Goal: Information Seeking & Learning: Check status

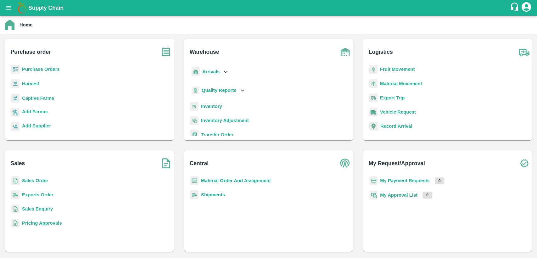
click at [38, 179] on b "Sales Order" at bounding box center [35, 180] width 26 height 5
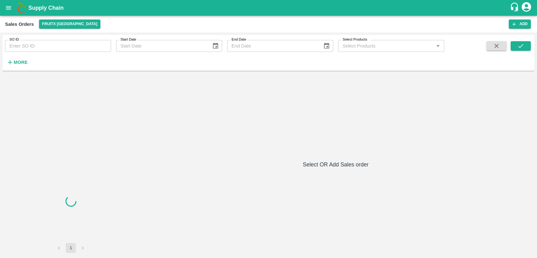
click at [45, 49] on input "SO ID" at bounding box center [58, 46] width 106 height 12
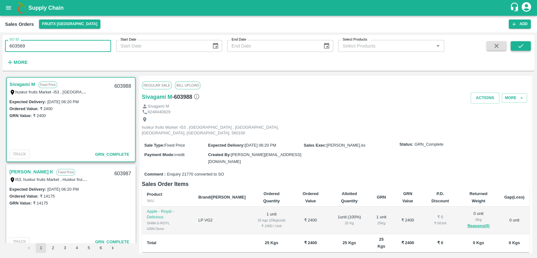
type input "603569"
click at [527, 46] on button "submit" at bounding box center [520, 45] width 20 height 9
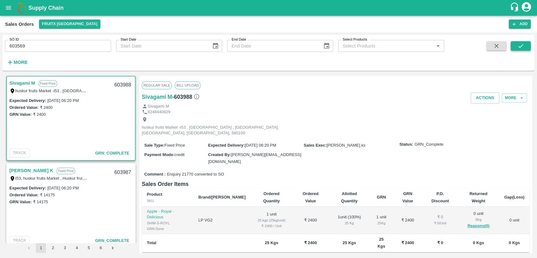
click at [518, 44] on icon "submit" at bounding box center [520, 45] width 7 height 7
drag, startPoint x: 32, startPoint y: 44, endPoint x: 0, endPoint y: 45, distance: 32.4
click at [0, 45] on div "SO ID 603569 SO ID Start Date Start Date End Date End Date Select Products Sele…" at bounding box center [268, 145] width 537 height 226
click at [516, 46] on button "submit" at bounding box center [520, 45] width 20 height 9
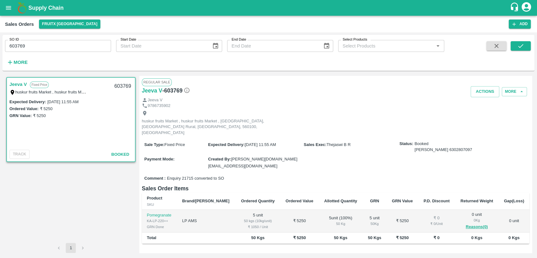
click at [20, 46] on input "603769" at bounding box center [58, 46] width 106 height 12
drag, startPoint x: 31, startPoint y: 46, endPoint x: 18, endPoint y: 46, distance: 12.9
click at [18, 46] on input "603695" at bounding box center [58, 46] width 106 height 12
drag, startPoint x: 521, startPoint y: 46, endPoint x: 519, endPoint y: 57, distance: 10.9
click at [521, 46] on icon "submit" at bounding box center [520, 45] width 7 height 7
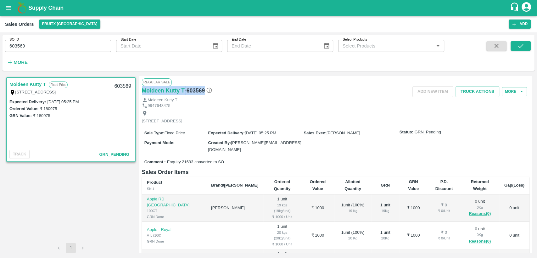
drag, startPoint x: 204, startPoint y: 90, endPoint x: 141, endPoint y: 90, distance: 62.6
click at [141, 90] on div "Regular Sale Moideen Kutty T - 603569 Add NEW ITEM Truck Actions More Moideen K…" at bounding box center [335, 164] width 393 height 177
copy div "Moideen Kutty T - 603569"
click at [303, 98] on div "Moideen Kutty T" at bounding box center [336, 100] width 388 height 6
drag, startPoint x: 27, startPoint y: 43, endPoint x: 0, endPoint y: 43, distance: 27.4
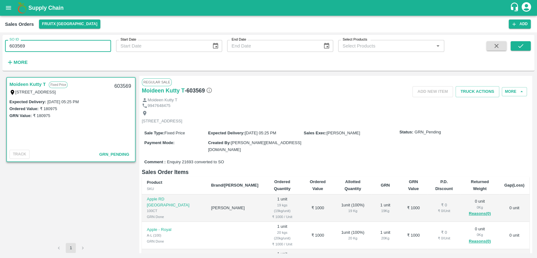
click at [0, 43] on div "SO ID 603569 SO ID Start Date Start Date End Date End Date Select Products Sele…" at bounding box center [268, 145] width 537 height 226
paste input "text"
click at [517, 42] on button "submit" at bounding box center [520, 45] width 20 height 9
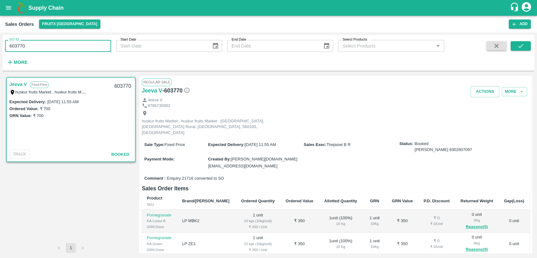
click at [0, 42] on div "SO ID 603770 SO ID Start Date Start Date End Date End Date Select Products Sele…" at bounding box center [268, 145] width 537 height 226
paste input "text"
click at [518, 50] on button "submit" at bounding box center [520, 45] width 20 height 9
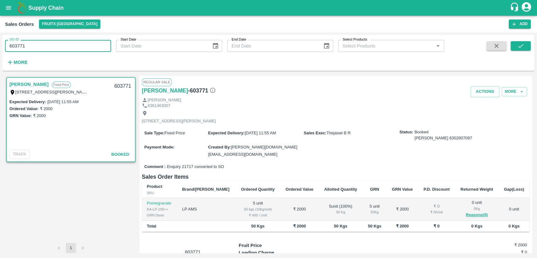
click at [0, 43] on div "SO ID 603771 SO ID Start Date Start Date End Date End Date Select Products Sele…" at bounding box center [268, 145] width 537 height 226
paste input "text"
click at [524, 45] on button "submit" at bounding box center [520, 45] width 20 height 9
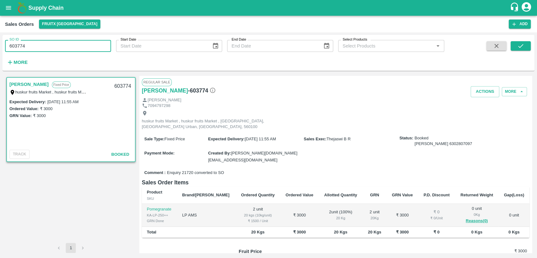
drag, startPoint x: 15, startPoint y: 51, endPoint x: 0, endPoint y: 52, distance: 15.2
click at [0, 52] on div "SO ID 603774 SO ID Start Date Start Date End Date End Date Select Products Sele…" at bounding box center [268, 145] width 537 height 226
paste input "text"
click at [513, 46] on button "submit" at bounding box center [520, 45] width 20 height 9
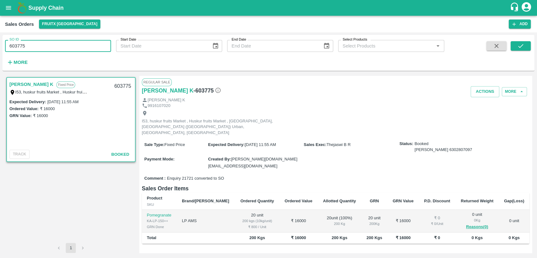
drag, startPoint x: 33, startPoint y: 47, endPoint x: 0, endPoint y: 43, distance: 33.3
click at [0, 43] on div "SO ID 603775 SO ID Start Date Start Date End Date End Date Select Products Sele…" at bounding box center [268, 145] width 537 height 226
paste input "text"
click at [526, 47] on button "submit" at bounding box center [520, 45] width 20 height 9
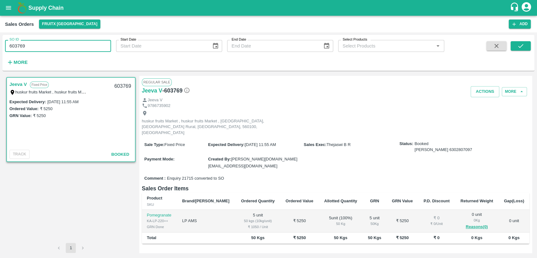
drag, startPoint x: 25, startPoint y: 47, endPoint x: 0, endPoint y: 47, distance: 25.2
click at [0, 47] on div "SO ID 603769 SO ID Start Date Start Date End Date End Date Select Products Sele…" at bounding box center [268, 145] width 537 height 226
paste input "text"
click at [515, 48] on button "submit" at bounding box center [520, 45] width 20 height 9
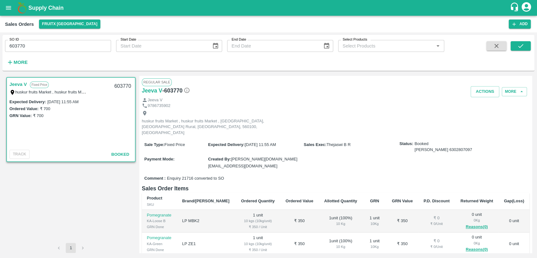
scroll to position [35, 0]
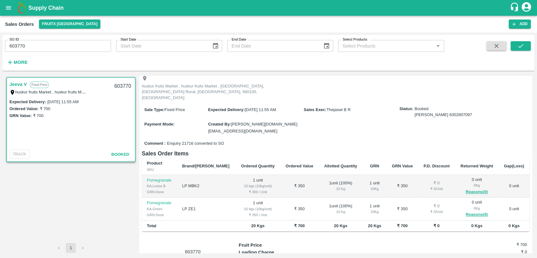
drag, startPoint x: 27, startPoint y: 39, endPoint x: 0, endPoint y: 38, distance: 27.4
click at [0, 38] on div "SO ID 603770 SO ID Start Date Start Date End Date End Date Select Products Sele…" at bounding box center [268, 145] width 537 height 226
click at [0, 53] on div "SO ID 603770 SO ID Start Date Start Date End Date End Date Select Products Sele…" at bounding box center [268, 145] width 537 height 226
paste input "text"
click at [525, 50] on button "submit" at bounding box center [520, 45] width 20 height 9
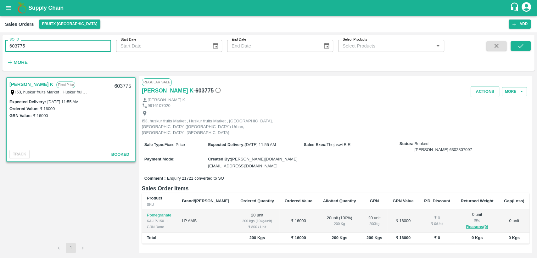
drag, startPoint x: 11, startPoint y: 53, endPoint x: 0, endPoint y: 61, distance: 13.4
click at [0, 61] on div "SO ID 603775 SO ID Start Date Start Date End Date End Date Select Products Sele…" at bounding box center [268, 145] width 537 height 226
click at [520, 46] on icon "submit" at bounding box center [520, 45] width 7 height 7
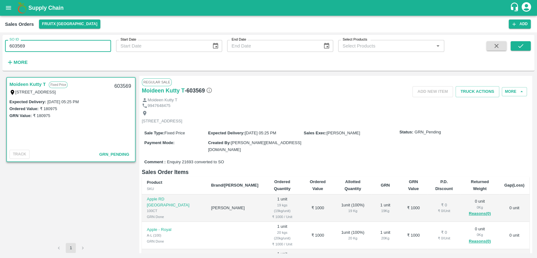
drag, startPoint x: 27, startPoint y: 48, endPoint x: 0, endPoint y: 50, distance: 27.1
click at [0, 50] on div "SO ID 603569 SO ID Start Date Start Date End Date End Date Select Products Sele…" at bounding box center [268, 145] width 537 height 226
paste input "text"
click at [521, 45] on icon "submit" at bounding box center [520, 45] width 7 height 7
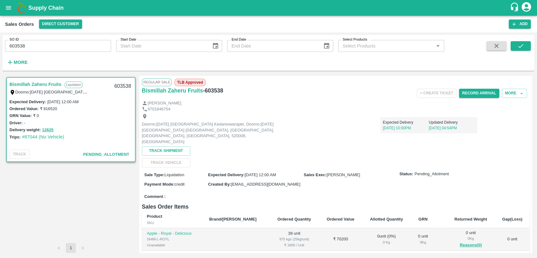
click at [308, 191] on div "Comment :" at bounding box center [336, 196] width 388 height 11
click at [0, 49] on div "SO ID 603538 SO ID Start Date Start Date End Date End Date Select Products Sele…" at bounding box center [268, 145] width 537 height 226
paste input "text"
click at [517, 51] on span at bounding box center [520, 54] width 20 height 26
click at [522, 48] on icon "submit" at bounding box center [520, 45] width 7 height 7
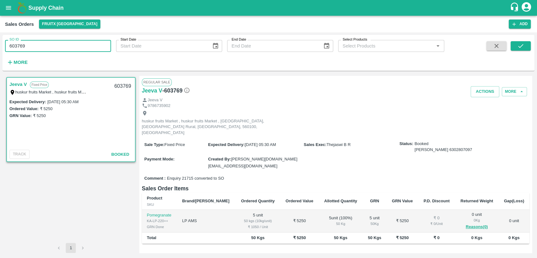
click at [0, 46] on div "SO ID 603769 SO ID Start Date Start Date End Date End Date Select Products Sele…" at bounding box center [268, 145] width 537 height 226
paste input "text"
click at [521, 46] on icon "submit" at bounding box center [520, 45] width 7 height 7
drag, startPoint x: 35, startPoint y: 47, endPoint x: 0, endPoint y: 51, distance: 35.1
click at [0, 51] on div "SO ID 603770 SO ID Start Date Start Date End Date End Date Select Products Sele…" at bounding box center [268, 145] width 537 height 226
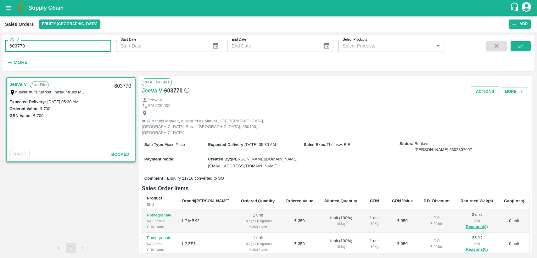
paste input "text"
click at [516, 48] on button "submit" at bounding box center [520, 45] width 20 height 9
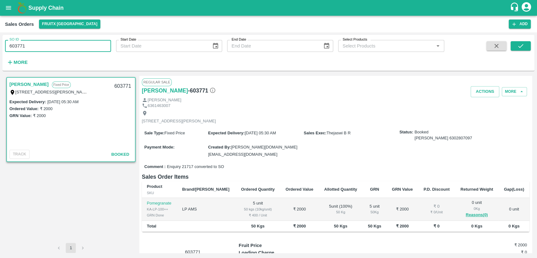
click at [0, 45] on div "SO ID 603771 SO ID Start Date Start Date End Date End Date Select Products Sele…" at bounding box center [268, 145] width 537 height 226
paste input "text"
click at [522, 45] on icon "submit" at bounding box center [520, 46] width 5 height 4
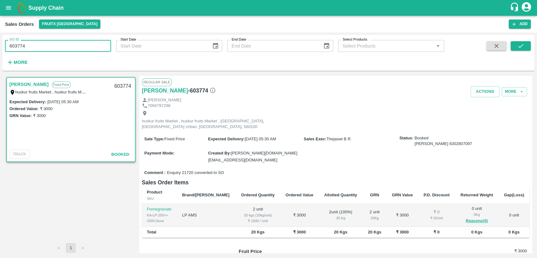
click at [0, 47] on div "SO ID 603774 SO ID Start Date Start Date End Date End Date Select Products Sele…" at bounding box center [268, 145] width 537 height 226
paste input "text"
drag, startPoint x: 519, startPoint y: 45, endPoint x: 514, endPoint y: 48, distance: 5.2
click at [519, 45] on icon "submit" at bounding box center [520, 45] width 7 height 7
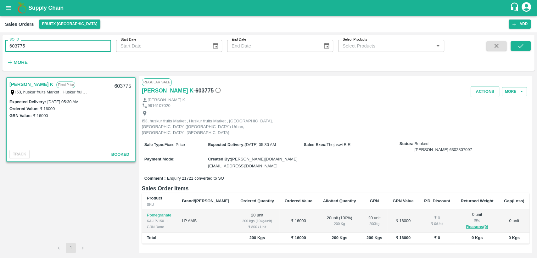
click at [0, 48] on div "SO ID 603775 SO ID Start Date Start Date End Date End Date Select Products Sele…" at bounding box center [268, 145] width 537 height 226
paste input "text"
click at [519, 47] on icon "submit" at bounding box center [520, 45] width 7 height 7
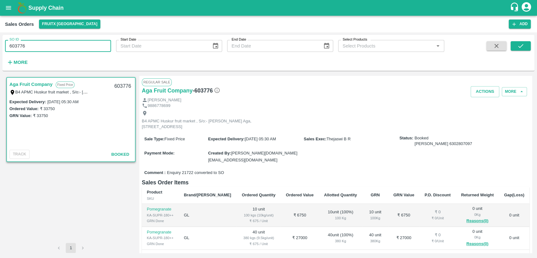
drag, startPoint x: 10, startPoint y: 50, endPoint x: 0, endPoint y: 65, distance: 18.1
click at [0, 65] on div "SO ID 603776 SO ID Start Date Start Date End Date End Date Select Products Sele…" at bounding box center [268, 145] width 537 height 226
paste input "text"
click at [520, 47] on icon "submit" at bounding box center [520, 46] width 5 height 4
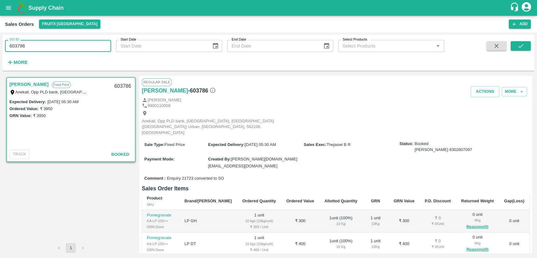
drag, startPoint x: 9, startPoint y: 52, endPoint x: 0, endPoint y: 52, distance: 9.1
click at [0, 52] on div "SO ID 603786 SO ID Start Date Start Date End Date End Date Select Products Sele…" at bounding box center [268, 145] width 537 height 226
paste input "text"
click at [513, 46] on button "submit" at bounding box center [520, 45] width 20 height 9
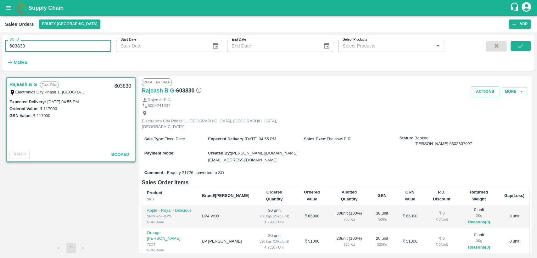
drag, startPoint x: 37, startPoint y: 45, endPoint x: 0, endPoint y: 46, distance: 37.1
click at [0, 46] on div "SO ID 603830 SO ID Start Date Start Date End Date End Date Select Products Sele…" at bounding box center [268, 145] width 537 height 226
paste input "text"
click at [526, 43] on button "submit" at bounding box center [520, 45] width 20 height 9
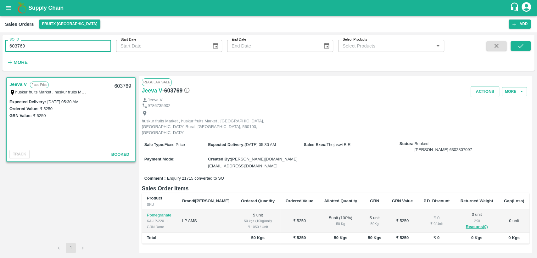
drag, startPoint x: 17, startPoint y: 47, endPoint x: 0, endPoint y: 50, distance: 17.2
click at [0, 50] on div "SO ID 603769 SO ID Start Date Start Date End Date End Date Select Products Sele…" at bounding box center [268, 145] width 537 height 226
paste input "text"
click at [520, 47] on icon "submit" at bounding box center [520, 45] width 7 height 7
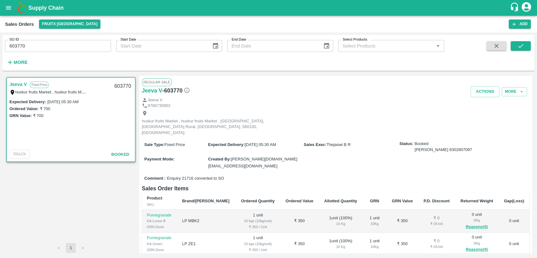
drag, startPoint x: 15, startPoint y: 39, endPoint x: 0, endPoint y: 41, distance: 15.2
click at [0, 41] on div "SO ID 603770 SO ID Start Date Start Date End Date End Date Select Products Sele…" at bounding box center [268, 145] width 537 height 226
drag, startPoint x: 23, startPoint y: 47, endPoint x: 0, endPoint y: 47, distance: 23.3
click at [0, 47] on div "SO ID 603770 SO ID Start Date Start Date End Date End Date Select Products Sele…" at bounding box center [268, 145] width 537 height 226
paste input "text"
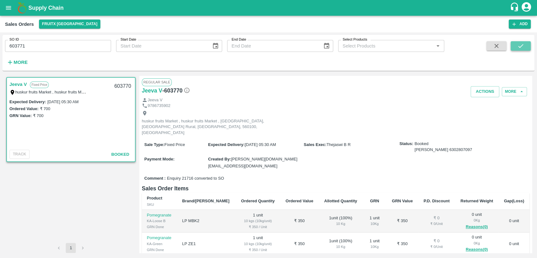
click at [526, 42] on button "submit" at bounding box center [520, 45] width 20 height 9
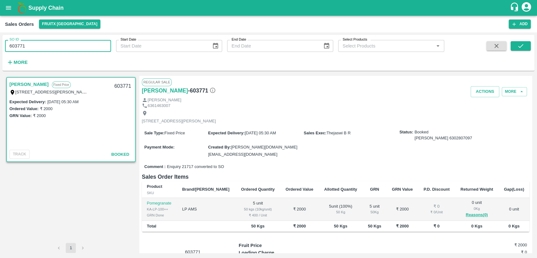
drag, startPoint x: 29, startPoint y: 45, endPoint x: 0, endPoint y: 43, distance: 28.6
click at [0, 43] on div "SO ID 603771 SO ID Start Date Start Date End Date End Date Select Products Sele…" at bounding box center [268, 145] width 537 height 226
paste input "text"
click at [523, 45] on icon "submit" at bounding box center [520, 45] width 7 height 7
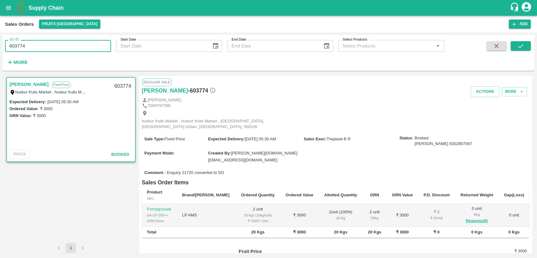
drag, startPoint x: 35, startPoint y: 49, endPoint x: 0, endPoint y: 49, distance: 34.9
click at [0, 49] on div "SO ID 603774 SO ID Start Date Start Date End Date End Date Select Products Sele…" at bounding box center [268, 145] width 537 height 226
paste input "text"
click at [521, 45] on icon "submit" at bounding box center [520, 45] width 7 height 7
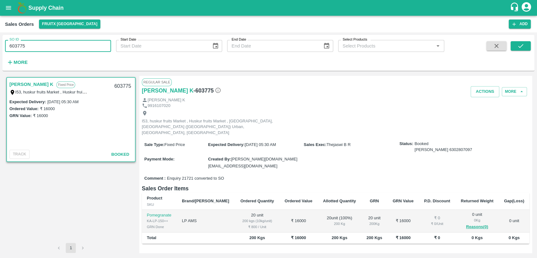
drag, startPoint x: 32, startPoint y: 48, endPoint x: 0, endPoint y: 46, distance: 32.2
click at [0, 46] on div "SO ID 603775 SO ID Start Date Start Date End Date End Date Select Products Sele…" at bounding box center [268, 145] width 537 height 226
paste input "text"
click at [516, 47] on button "submit" at bounding box center [520, 45] width 20 height 9
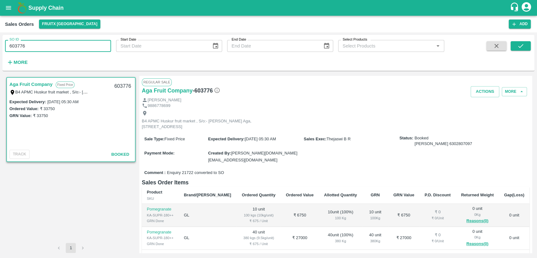
drag, startPoint x: 20, startPoint y: 46, endPoint x: 0, endPoint y: 42, distance: 20.2
click at [0, 42] on div "SO ID 603776 SO ID Start Date Start Date End Date End Date Select Products Sele…" at bounding box center [268, 145] width 537 height 226
paste input "text"
click at [522, 47] on icon "submit" at bounding box center [520, 45] width 7 height 7
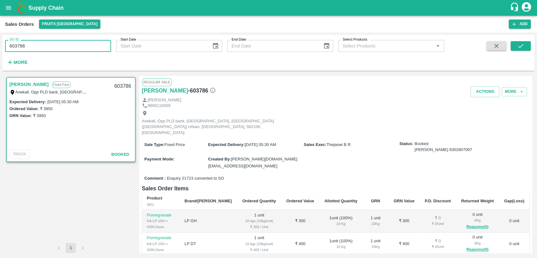
drag, startPoint x: 19, startPoint y: 47, endPoint x: 0, endPoint y: 48, distance: 18.9
click at [0, 48] on div "SO ID 603786 SO ID Start Date Start Date End Date End Date Select Products Sele…" at bounding box center [268, 145] width 537 height 226
paste input "text"
drag, startPoint x: 536, startPoint y: 47, endPoint x: 526, endPoint y: 47, distance: 10.1
click at [530, 47] on div "SO ID 603817 SO ID Start Date Start Date End Date End Date Select Products Sele…" at bounding box center [268, 145] width 537 height 226
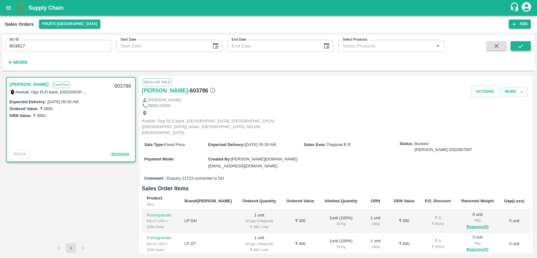
click at [524, 46] on icon "submit" at bounding box center [520, 45] width 7 height 7
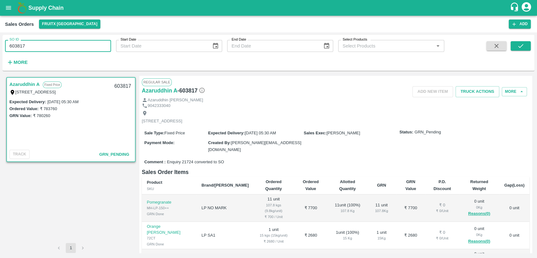
drag, startPoint x: 26, startPoint y: 47, endPoint x: 0, endPoint y: 46, distance: 26.4
click at [0, 46] on div "SO ID 603817 SO ID Start Date Start Date End Date End Date Select Products Sele…" at bounding box center [268, 145] width 537 height 226
paste input "text"
click at [516, 46] on button "submit" at bounding box center [520, 45] width 20 height 9
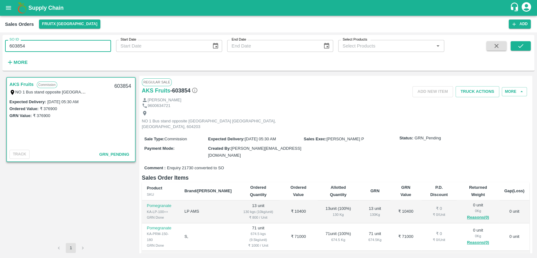
drag, startPoint x: 46, startPoint y: 42, endPoint x: 0, endPoint y: 51, distance: 46.8
click at [0, 51] on div "SO ID 603854 SO ID Start Date Start Date End Date End Date Select Products Sele…" at bounding box center [268, 145] width 537 height 226
paste input "text"
click at [519, 43] on icon "submit" at bounding box center [520, 45] width 7 height 7
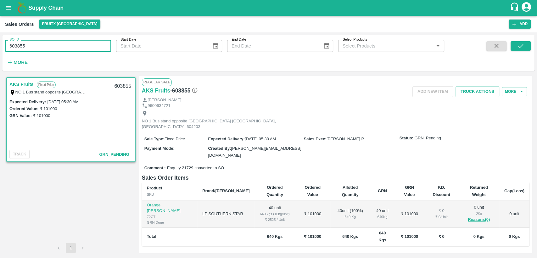
drag, startPoint x: 30, startPoint y: 44, endPoint x: 0, endPoint y: 51, distance: 31.0
click at [0, 51] on div "SO ID 603855 SO ID Start Date Start Date End Date End Date Select Products Sele…" at bounding box center [268, 145] width 537 height 226
paste input "text"
click at [525, 43] on button "submit" at bounding box center [520, 45] width 20 height 9
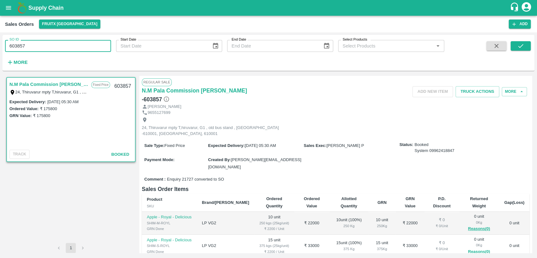
drag, startPoint x: 13, startPoint y: 42, endPoint x: 0, endPoint y: 38, distance: 13.5
click at [0, 38] on div "SO ID 603857 SO ID Start Date Start Date End Date End Date Select Products Sele…" at bounding box center [268, 145] width 537 height 226
paste input "text"
click at [519, 44] on icon "submit" at bounding box center [520, 45] width 7 height 7
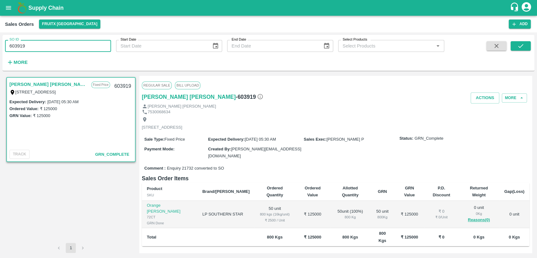
drag, startPoint x: 18, startPoint y: 46, endPoint x: 0, endPoint y: 47, distance: 17.9
click at [0, 47] on div "SO ID 603919 SO ID Start Date Start Date End Date End Date Select Products Sele…" at bounding box center [268, 145] width 537 height 226
paste input "text"
click at [523, 45] on icon "submit" at bounding box center [520, 45] width 7 height 7
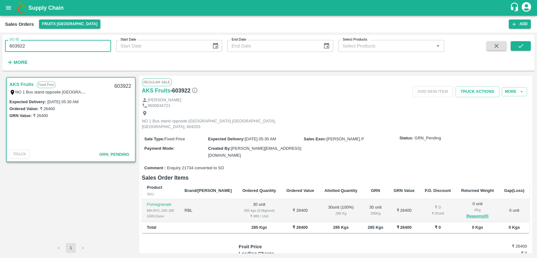
click at [0, 51] on div "SO ID 603922 SO ID Start Date Start Date End Date End Date Select Products Sele…" at bounding box center [268, 145] width 537 height 226
drag, startPoint x: 9, startPoint y: 49, endPoint x: 0, endPoint y: 52, distance: 9.7
click at [0, 52] on div "SO ID 603922 SO ID Start Date Start Date End Date End Date Select Products Sele…" at bounding box center [268, 145] width 537 height 226
paste input "text"
click at [523, 51] on button "submit" at bounding box center [520, 45] width 20 height 9
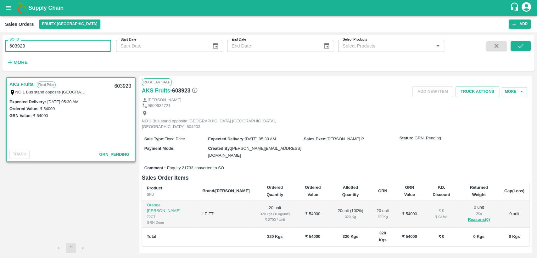
drag, startPoint x: 21, startPoint y: 44, endPoint x: 0, endPoint y: 41, distance: 21.3
click at [0, 43] on div "SO ID 603923 SO ID Start Date Start Date End Date End Date Select Products Sele…" at bounding box center [268, 145] width 537 height 226
paste input "text"
click at [520, 49] on icon "submit" at bounding box center [520, 45] width 7 height 7
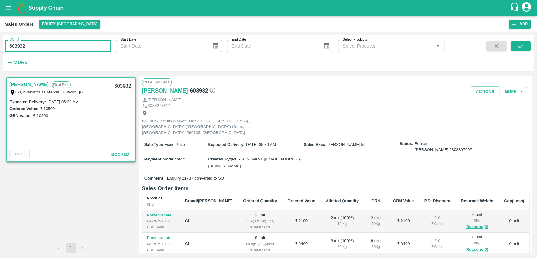
drag, startPoint x: 30, startPoint y: 46, endPoint x: 0, endPoint y: 49, distance: 29.7
click at [0, 49] on div "SO ID 603932 SO ID Start Date Start Date End Date End Date Select Products Sele…" at bounding box center [268, 145] width 537 height 226
paste input "text"
click at [520, 41] on div "SO ID 603933 SO ID Start Date Start Date End Date End Date Select Products Sele…" at bounding box center [269, 52] width 532 height 31
click at [517, 46] on icon "submit" at bounding box center [520, 45] width 7 height 7
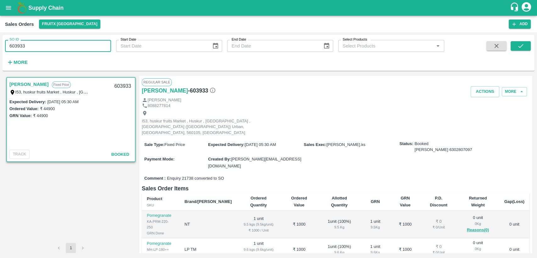
drag, startPoint x: 8, startPoint y: 51, endPoint x: 0, endPoint y: 58, distance: 10.6
click at [0, 58] on div "SO ID 603933 SO ID Start Date Start Date End Date End Date Select Products Sele…" at bounding box center [268, 145] width 537 height 226
paste input "text"
click at [518, 46] on icon "submit" at bounding box center [520, 45] width 7 height 7
drag, startPoint x: 32, startPoint y: 48, endPoint x: 0, endPoint y: 42, distance: 33.1
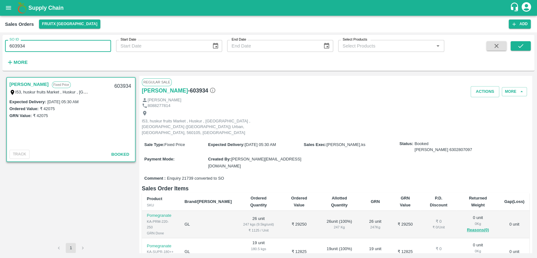
click at [0, 42] on div "SO ID 603934 SO ID Start Date Start Date End Date End Date Select Products Sele…" at bounding box center [268, 145] width 537 height 226
paste input "text"
click at [515, 48] on button "submit" at bounding box center [520, 45] width 20 height 9
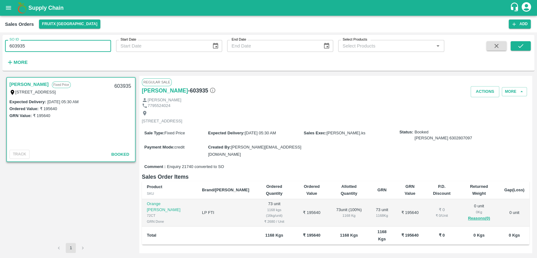
drag, startPoint x: 25, startPoint y: 49, endPoint x: 0, endPoint y: 48, distance: 25.2
click at [0, 48] on div "SO ID 603935 SO ID Start Date Start Date End Date End Date Select Products Sele…" at bounding box center [268, 145] width 537 height 226
paste input "text"
click at [518, 47] on icon "submit" at bounding box center [520, 45] width 7 height 7
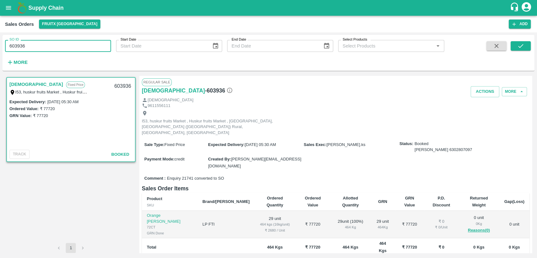
click at [0, 50] on div "SO ID 603936 SO ID Start Date Start Date End Date End Date Select Products Sele…" at bounding box center [268, 145] width 537 height 226
paste input "text"
click at [521, 44] on icon "submit" at bounding box center [520, 45] width 7 height 7
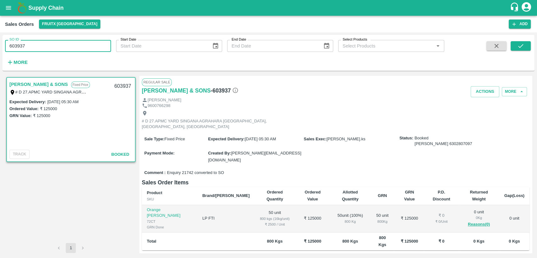
drag, startPoint x: 19, startPoint y: 48, endPoint x: 0, endPoint y: 48, distance: 18.9
click at [0, 48] on div "SO ID 603937 SO ID Start Date Start Date End Date End Date Select Products Sele…" at bounding box center [268, 145] width 537 height 226
paste input "text"
click at [519, 47] on icon "submit" at bounding box center [520, 45] width 7 height 7
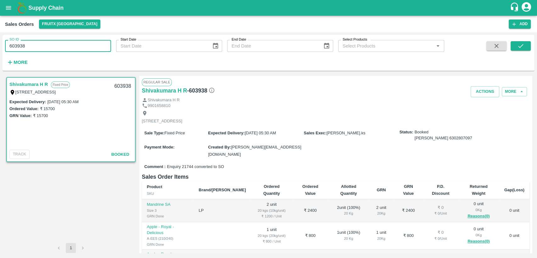
drag, startPoint x: 29, startPoint y: 42, endPoint x: 0, endPoint y: 41, distance: 29.3
click at [0, 41] on div "SO ID 603938 SO ID Start Date Start Date End Date End Date Select Products Sele…" at bounding box center [268, 145] width 537 height 226
paste input "text"
click at [526, 42] on button "submit" at bounding box center [520, 45] width 20 height 9
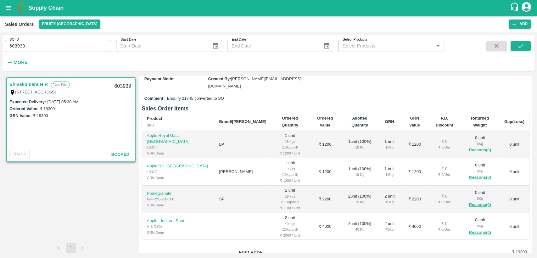
scroll to position [70, 0]
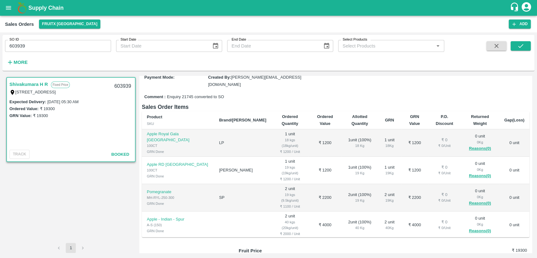
drag, startPoint x: 36, startPoint y: 38, endPoint x: 0, endPoint y: 51, distance: 38.0
click at [0, 51] on div "SO ID 603939 SO ID Start Date Start Date End Date End Date Select Products Sele…" at bounding box center [268, 145] width 537 height 226
drag, startPoint x: 28, startPoint y: 42, endPoint x: 0, endPoint y: 56, distance: 31.5
click at [0, 56] on div "SO ID 603939 SO ID Start Date Start Date End Date End Date Select Products Sele…" at bounding box center [268, 145] width 537 height 226
paste input "text"
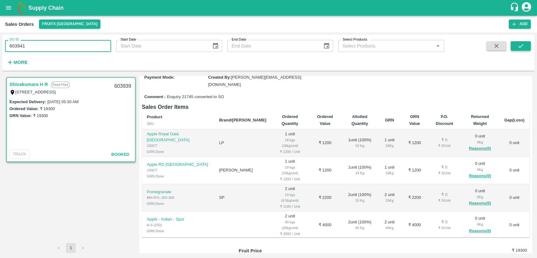
click at [523, 44] on icon "submit" at bounding box center [520, 45] width 7 height 7
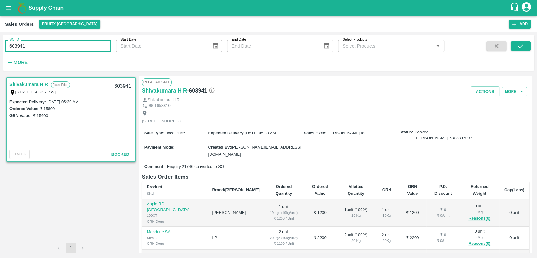
drag, startPoint x: 28, startPoint y: 45, endPoint x: 0, endPoint y: 46, distance: 28.0
click at [0, 46] on div "SO ID 603941 SO ID Start Date Start Date End Date End Date Select Products Sele…" at bounding box center [268, 145] width 537 height 226
paste input "text"
click at [523, 44] on icon "submit" at bounding box center [520, 45] width 7 height 7
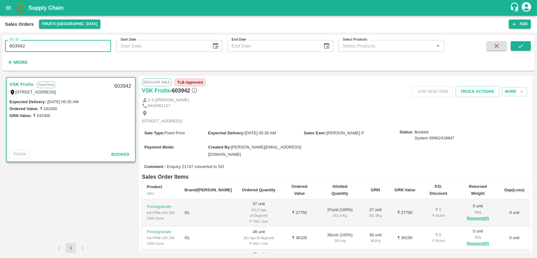
drag, startPoint x: 25, startPoint y: 46, endPoint x: 0, endPoint y: 46, distance: 24.5
click at [0, 46] on div "SO ID 603942 SO ID Start Date Start Date End Date End Date Select Products Sele…" at bounding box center [268, 145] width 537 height 226
paste input "text"
click at [525, 43] on button "submit" at bounding box center [520, 45] width 20 height 9
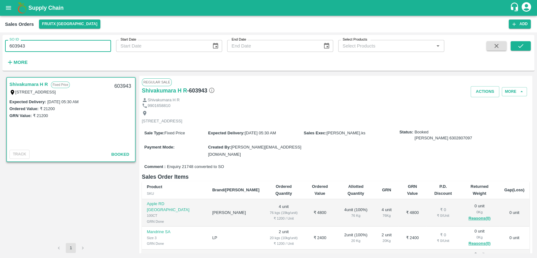
drag, startPoint x: 28, startPoint y: 46, endPoint x: 0, endPoint y: 53, distance: 28.6
click at [0, 53] on div "SO ID 603943 SO ID Start Date Start Date End Date End Date Select Products Sele…" at bounding box center [268, 145] width 537 height 226
paste input "text"
click at [519, 46] on icon "submit" at bounding box center [520, 45] width 7 height 7
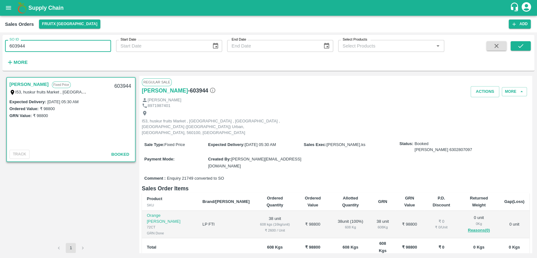
drag, startPoint x: 21, startPoint y: 46, endPoint x: 0, endPoint y: 41, distance: 21.7
click at [0, 41] on div "SO ID 603944 SO ID Start Date Start Date End Date End Date Select Products Sele…" at bounding box center [268, 145] width 537 height 226
paste input "text"
click at [523, 49] on icon "submit" at bounding box center [520, 45] width 7 height 7
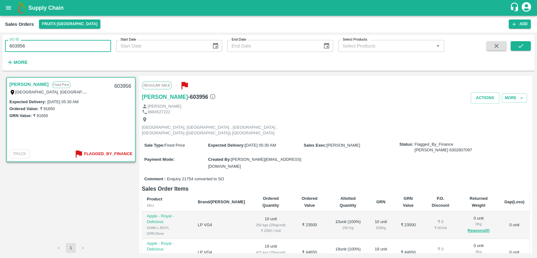
click at [38, 48] on input "603956" at bounding box center [58, 46] width 106 height 12
click at [525, 48] on button "submit" at bounding box center [520, 45] width 20 height 9
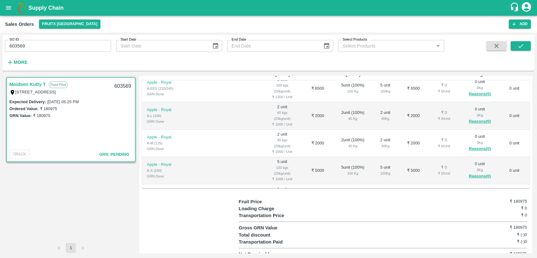
scroll to position [454, 0]
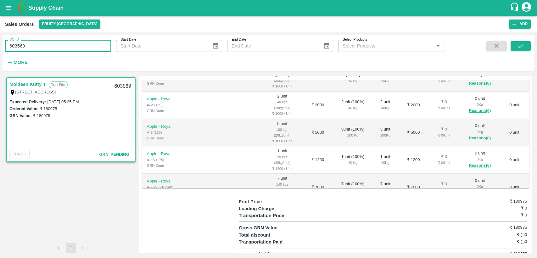
drag, startPoint x: 21, startPoint y: 48, endPoint x: 0, endPoint y: 48, distance: 21.4
click at [0, 48] on div "SO ID 603569 SO ID Start Date Start Date End Date End Date Select Products Sele…" at bounding box center [268, 145] width 537 height 226
paste input "text"
click at [519, 46] on icon "submit" at bounding box center [520, 45] width 7 height 7
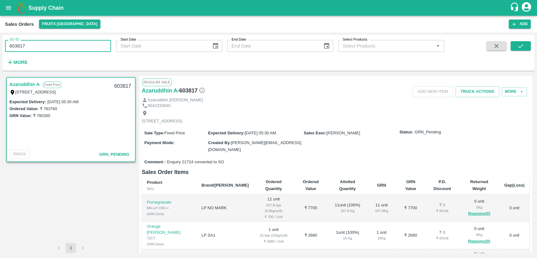
drag, startPoint x: 32, startPoint y: 46, endPoint x: 0, endPoint y: 43, distance: 32.2
click at [0, 43] on div "SO ID 603817 SO ID Start Date Start Date End Date End Date Select Products Sele…" at bounding box center [268, 145] width 537 height 226
paste input "text"
type input "603825"
click at [521, 47] on icon "submit" at bounding box center [520, 45] width 7 height 7
